Goal: Information Seeking & Learning: Learn about a topic

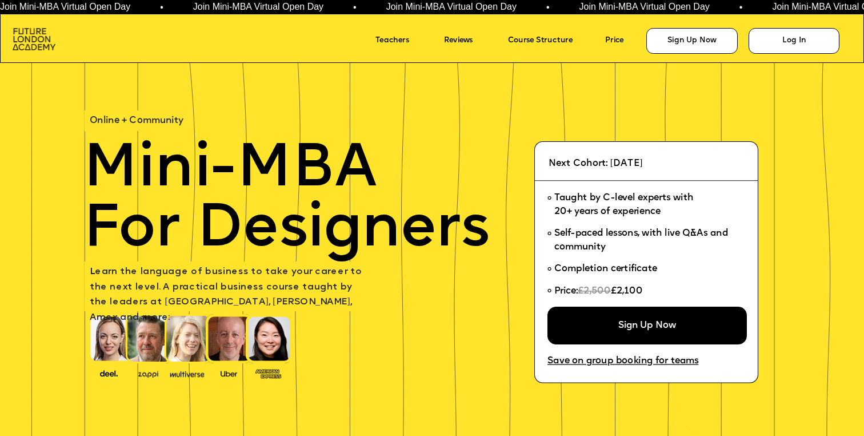
click at [29, 35] on img at bounding box center [34, 39] width 43 height 22
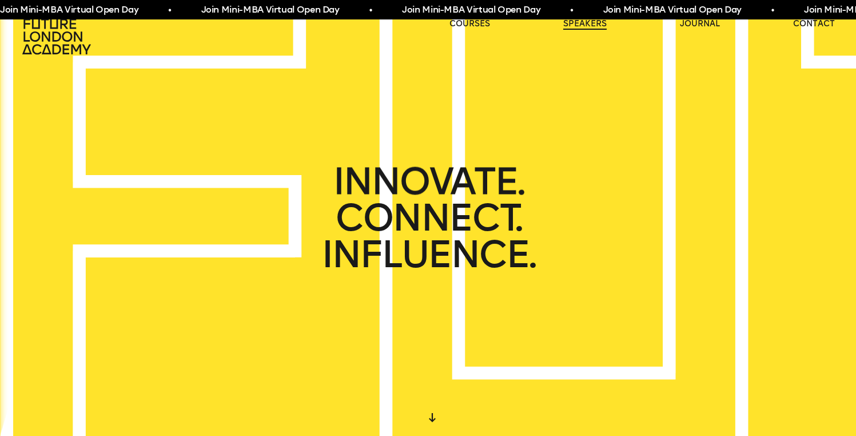
click at [585, 25] on link "speakers" at bounding box center [584, 23] width 43 height 11
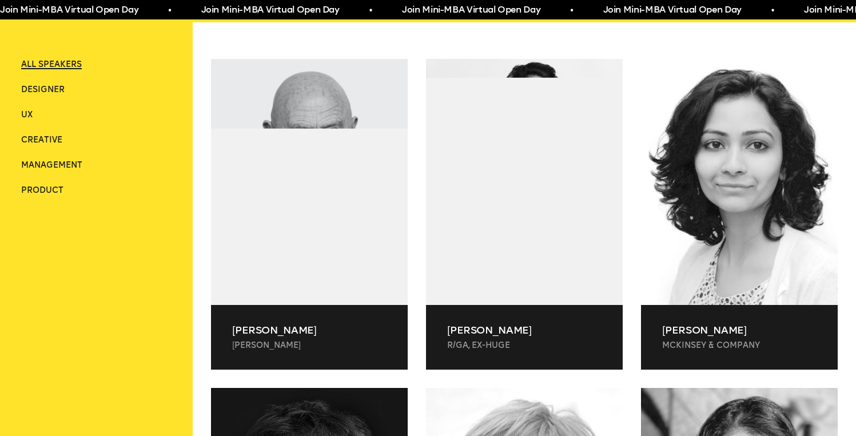
scroll to position [343, 0]
